Goal: Check status

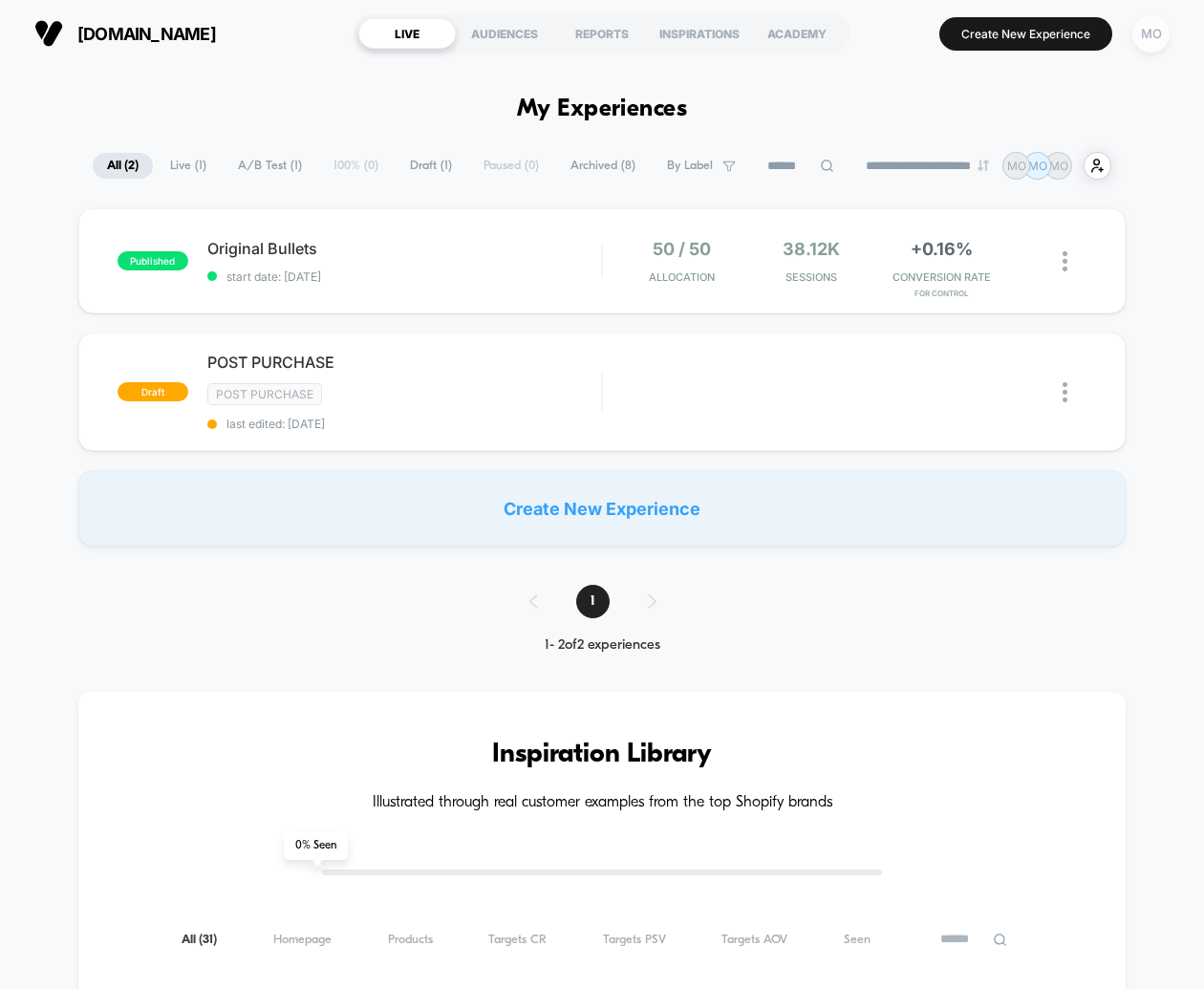
click at [1147, 37] on div "MO" at bounding box center [1151, 34] width 38 height 38
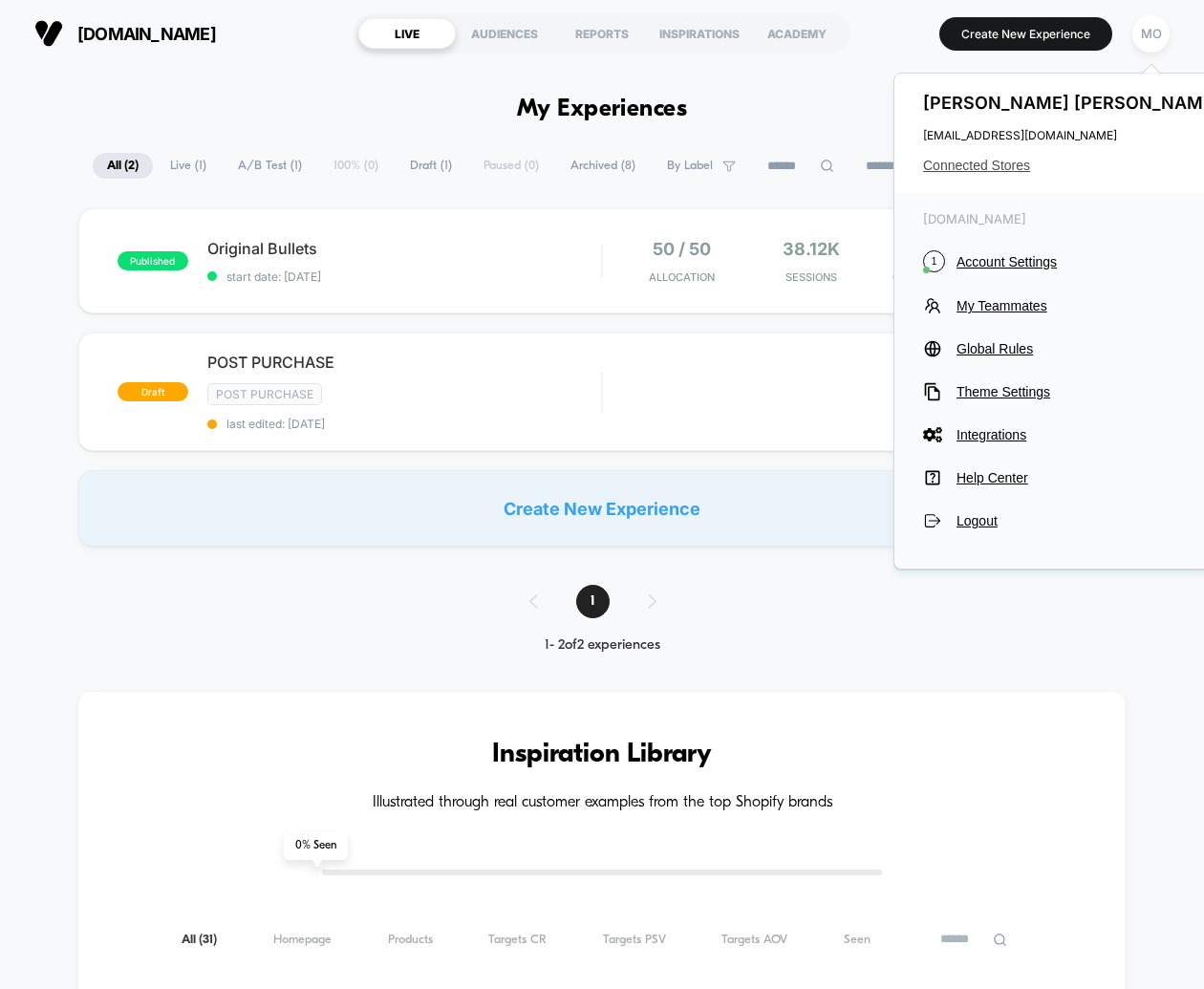
click at [1004, 162] on span "Connected Stores" at bounding box center [1074, 164] width 301 height 15
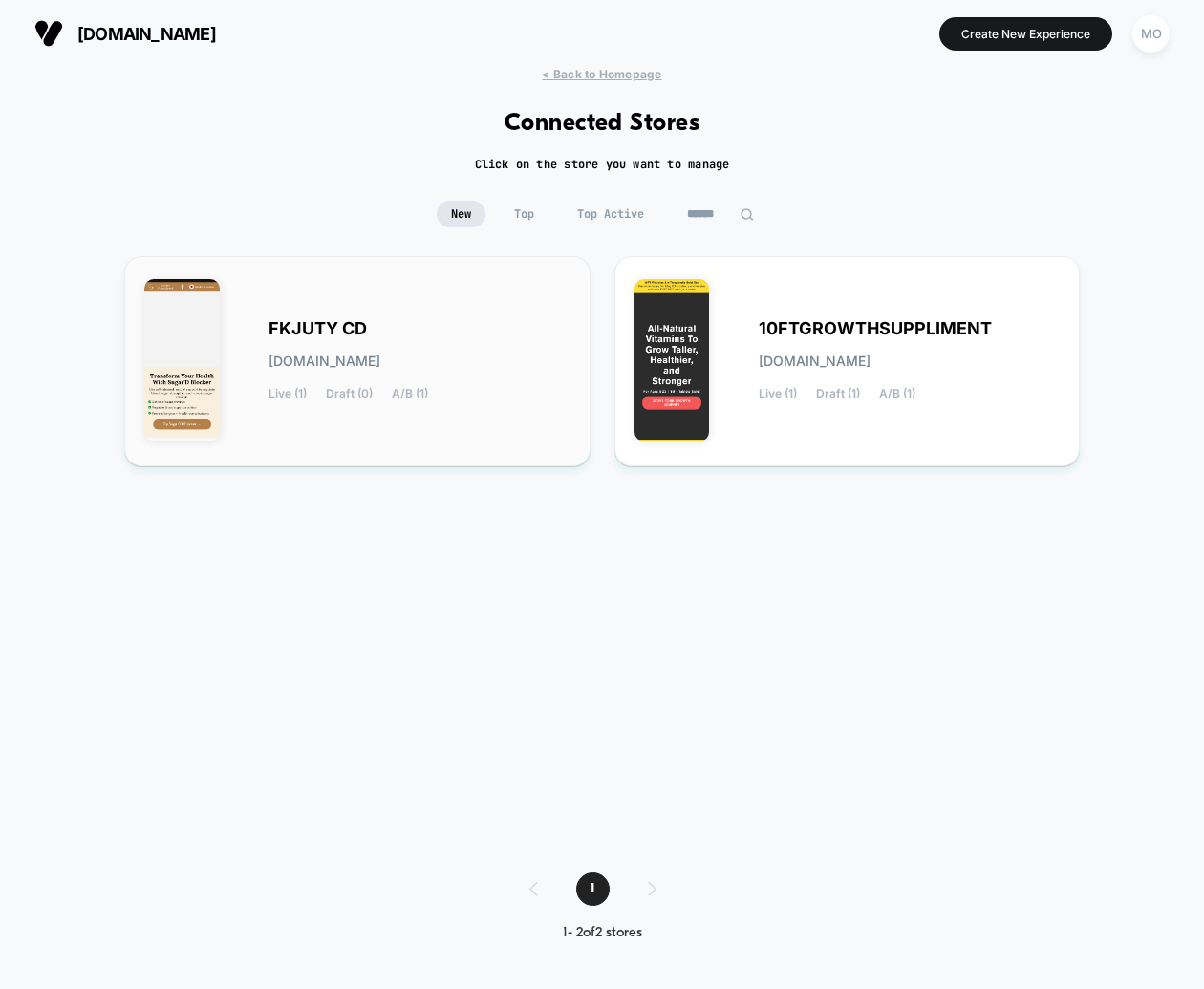
click at [428, 377] on div "FKJUTY CD [DOMAIN_NAME] Live (1) Draft (0) A/B (1)" at bounding box center [419, 361] width 301 height 78
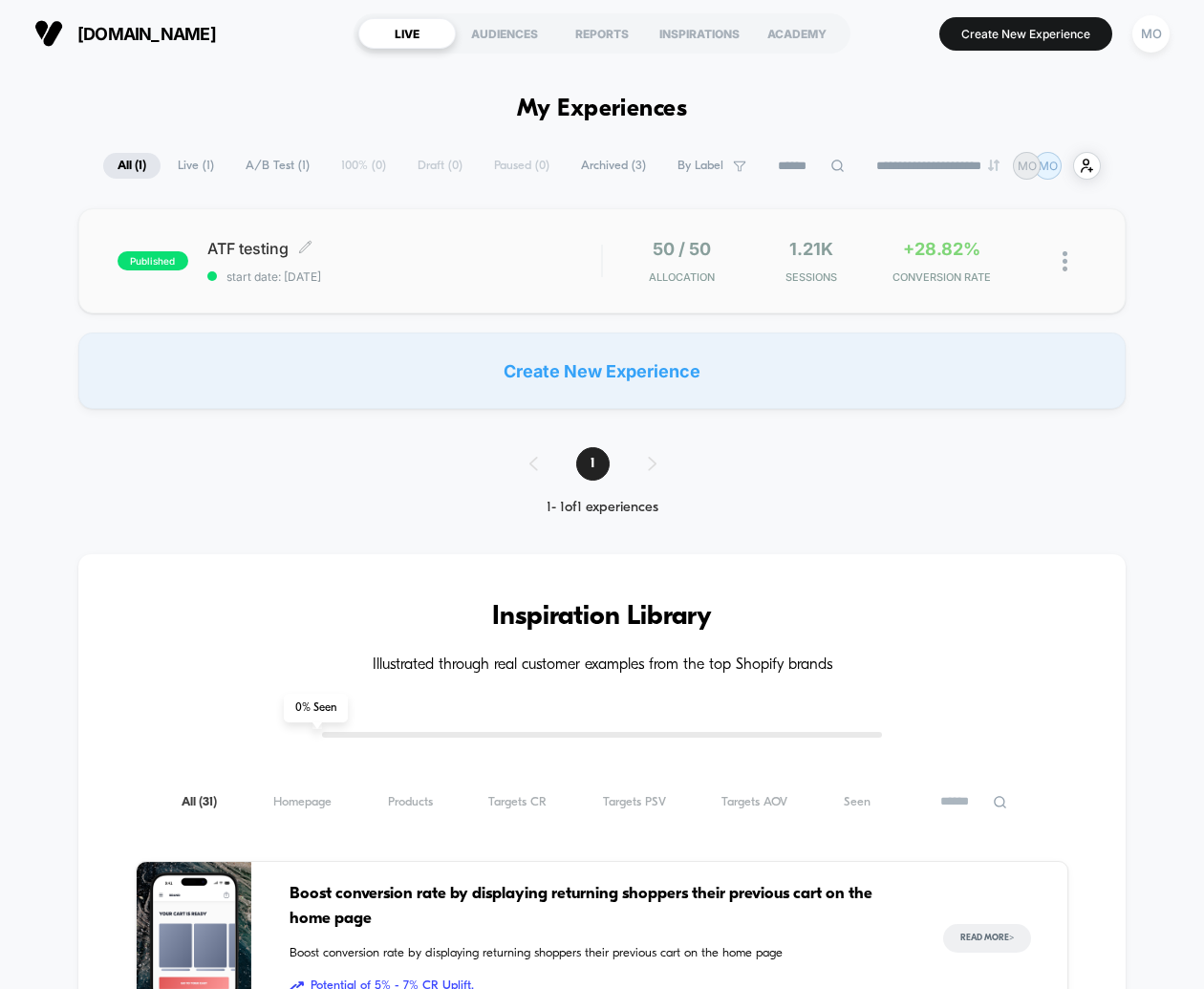
click at [418, 251] on span "ATF testing Click to edit experience details" at bounding box center [404, 248] width 393 height 19
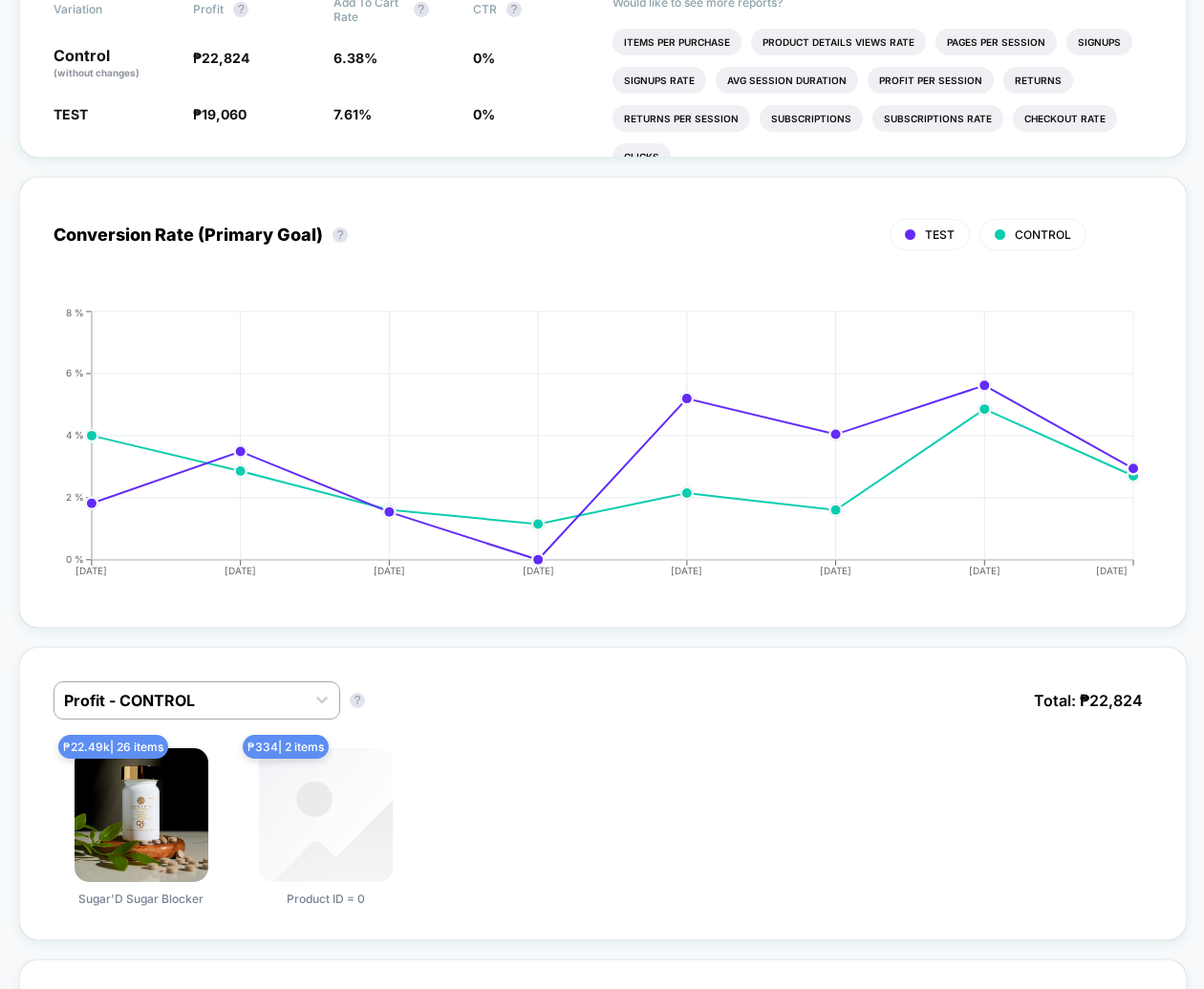
scroll to position [743, 0]
